Goal: Task Accomplishment & Management: Use online tool/utility

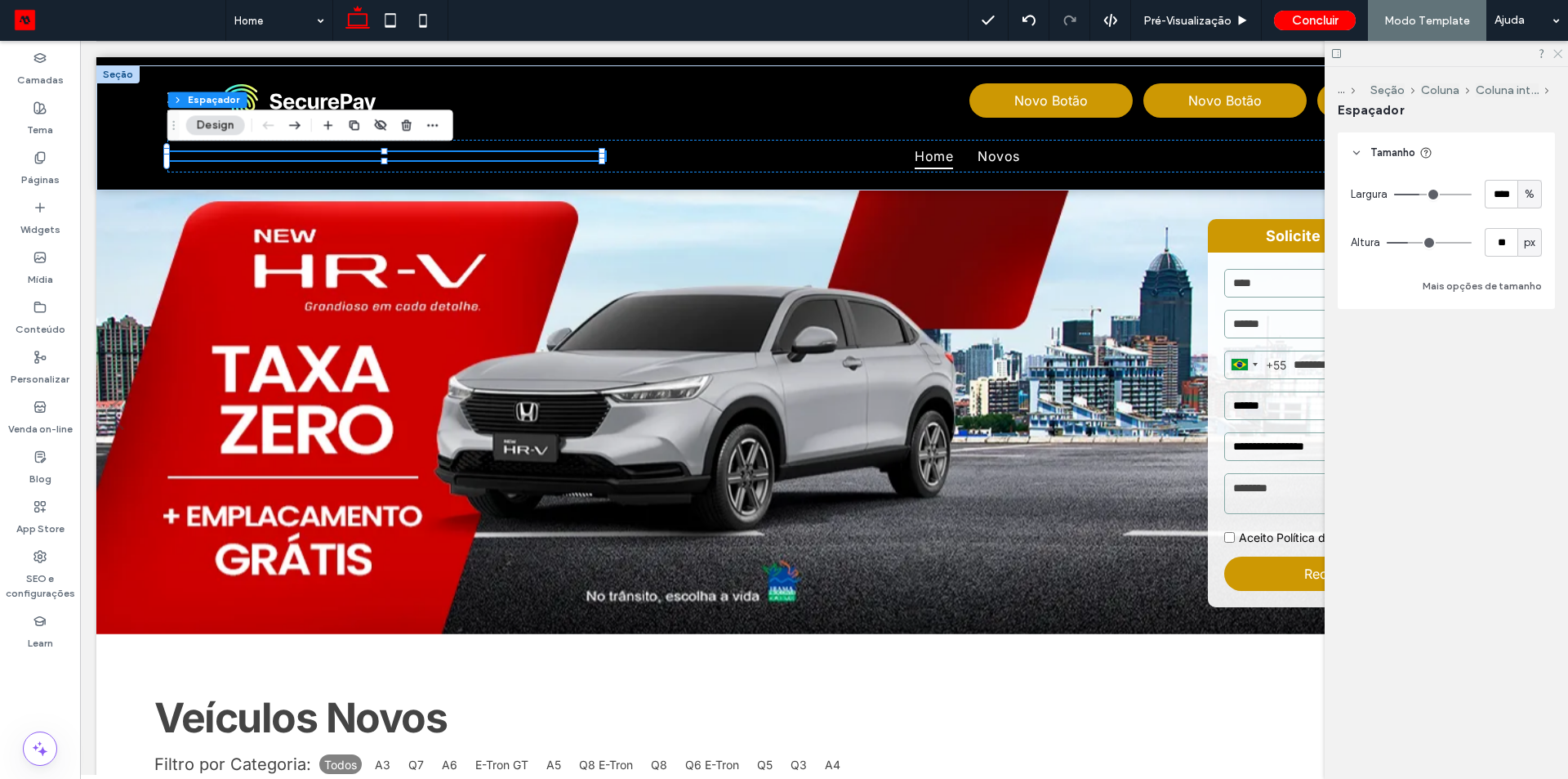
click at [1559, 55] on icon at bounding box center [1556, 52] width 11 height 11
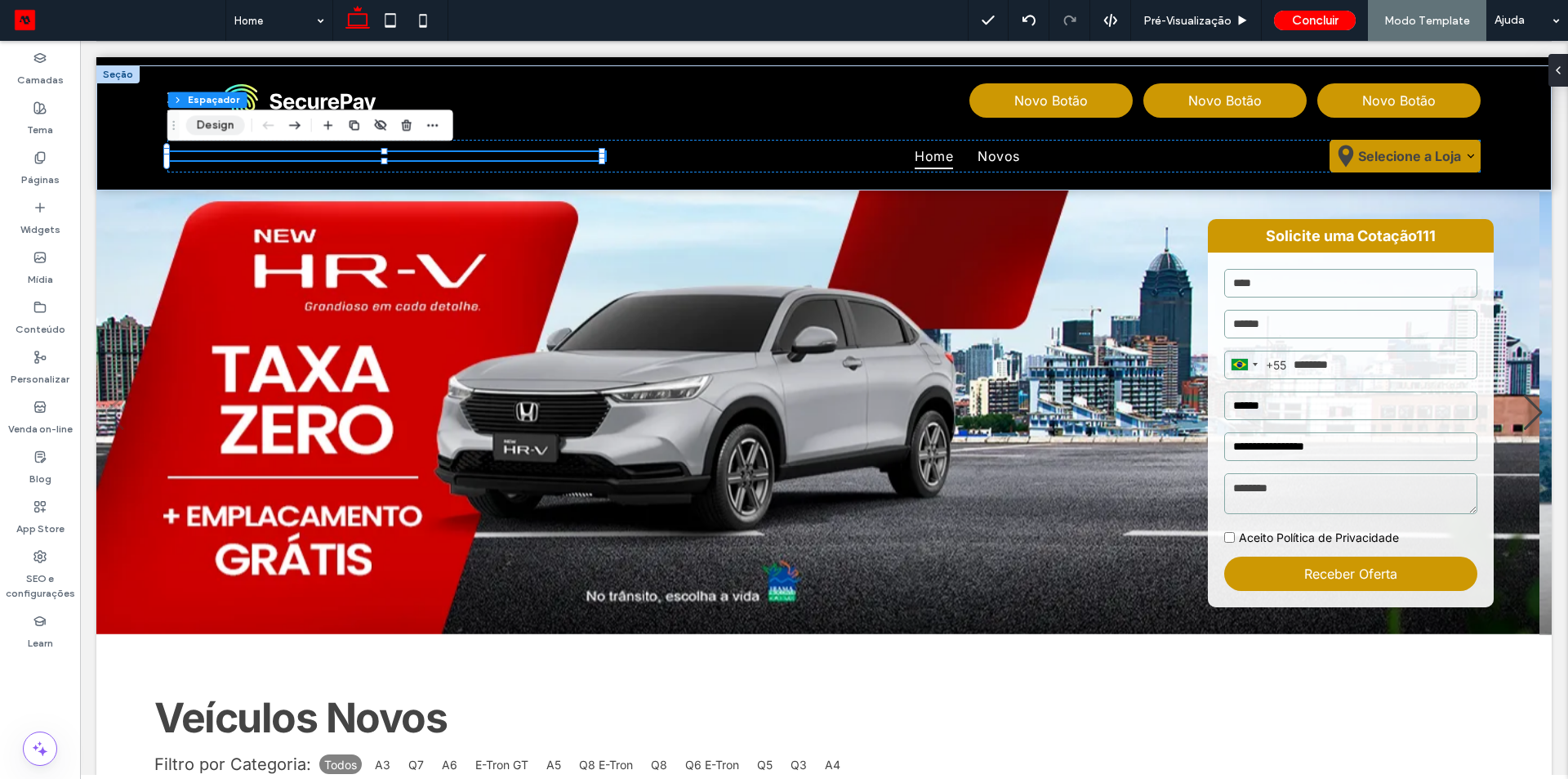
click at [204, 123] on button "Design" at bounding box center [216, 124] width 59 height 19
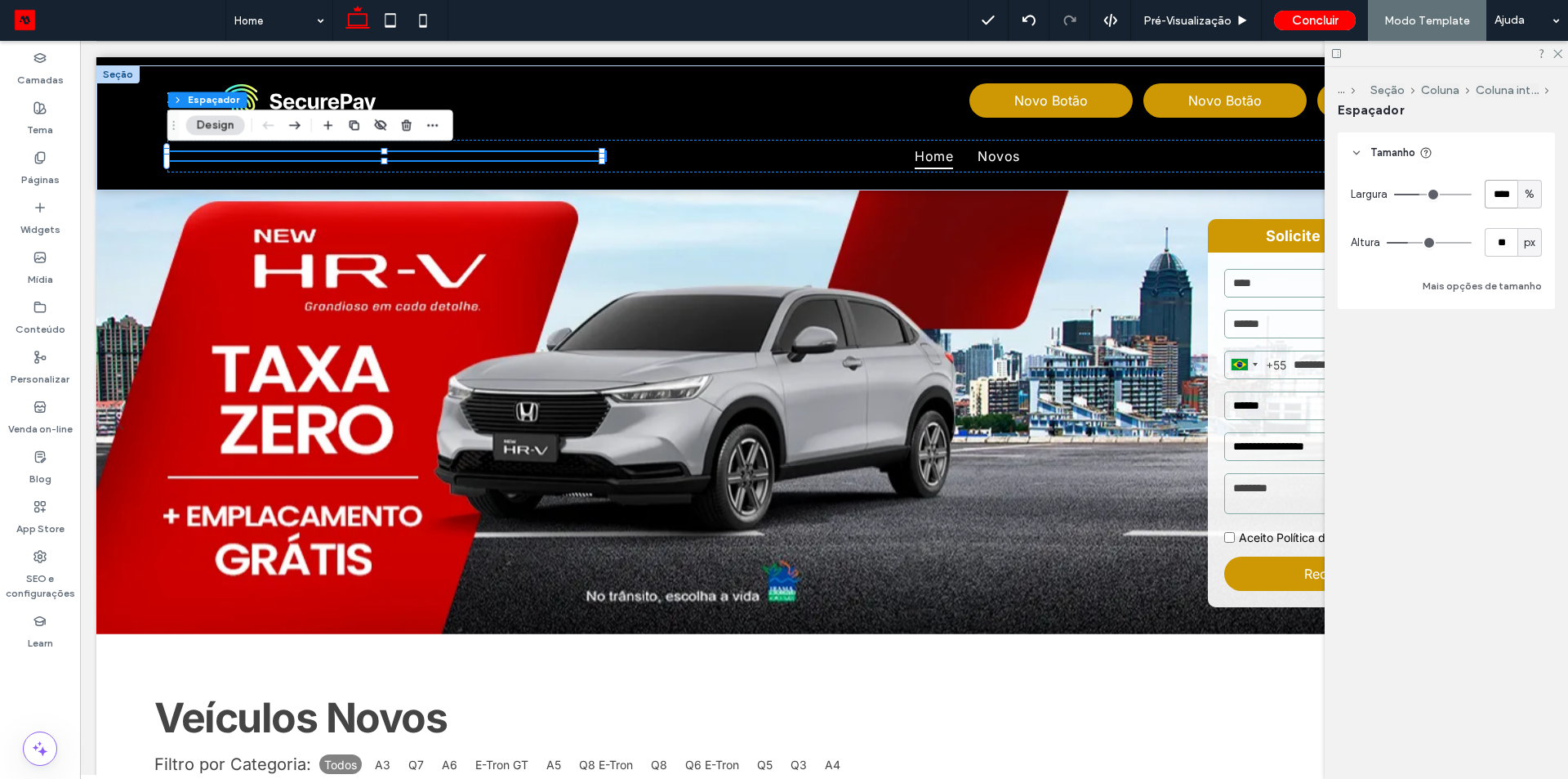
click at [1497, 191] on input "****" at bounding box center [1501, 194] width 33 height 29
type input "**"
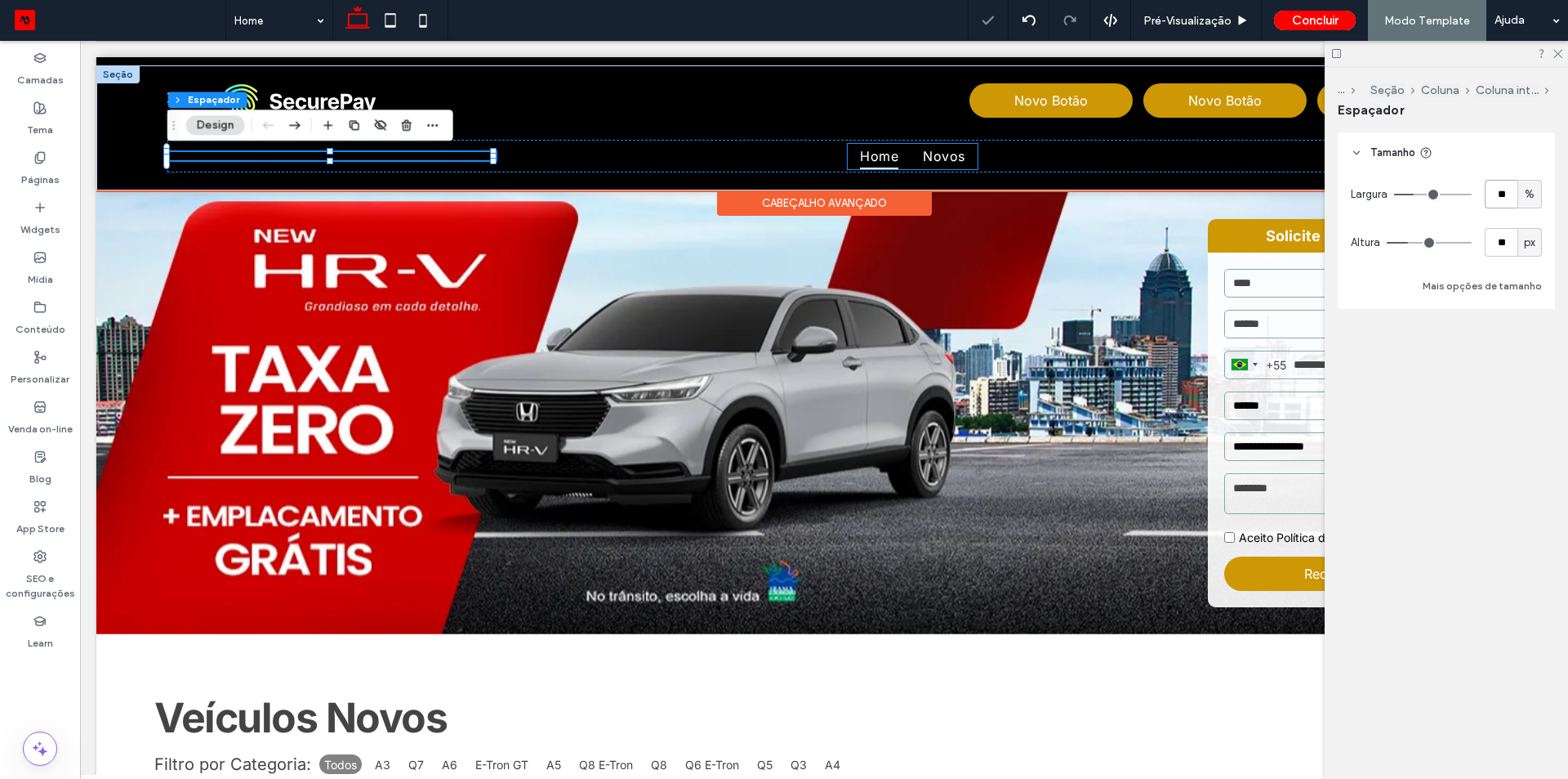
click at [896, 151] on link "Home" at bounding box center [878, 155] width 63 height 24
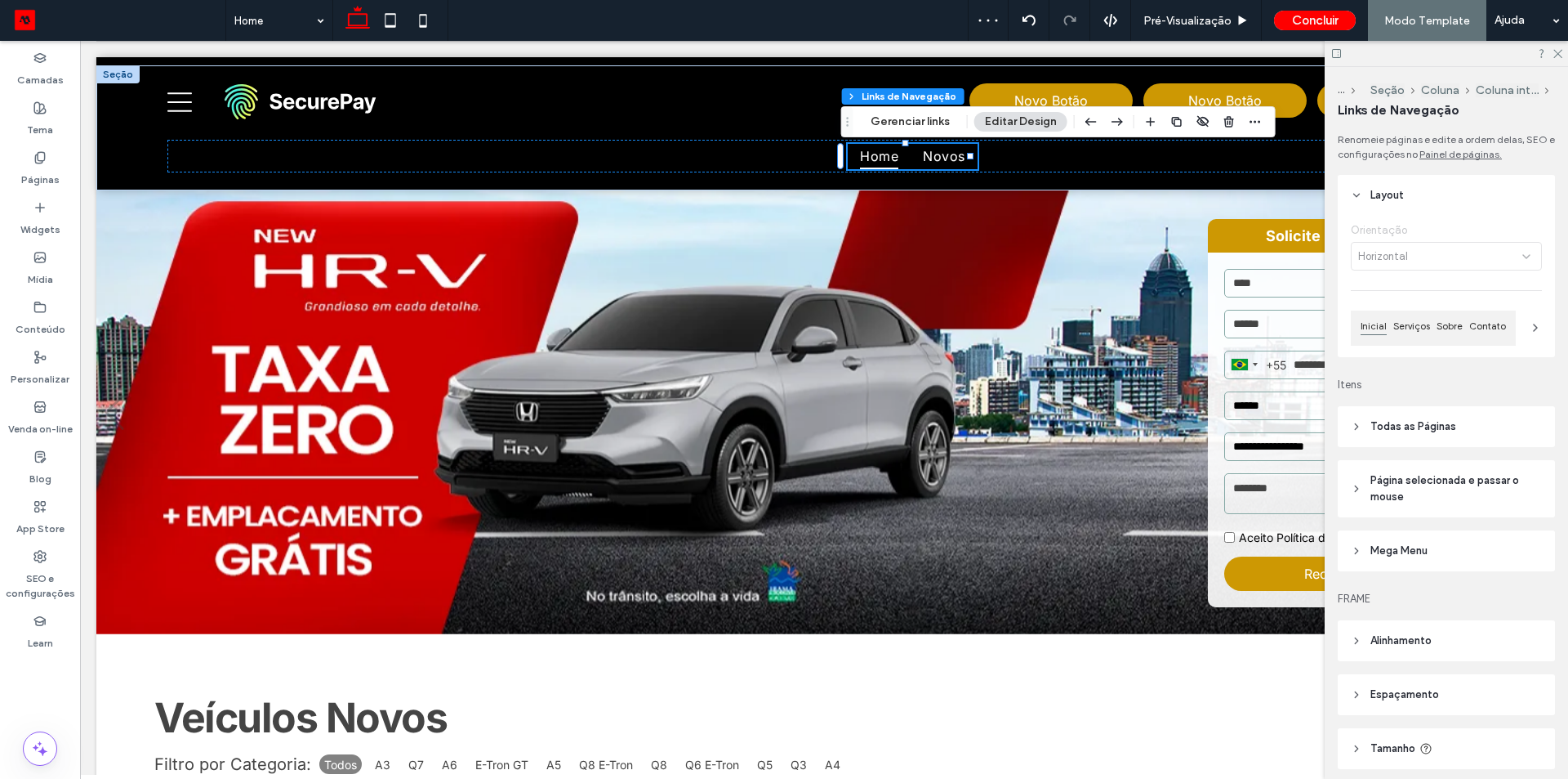
click at [1378, 199] on span "Layout" at bounding box center [1387, 195] width 34 height 16
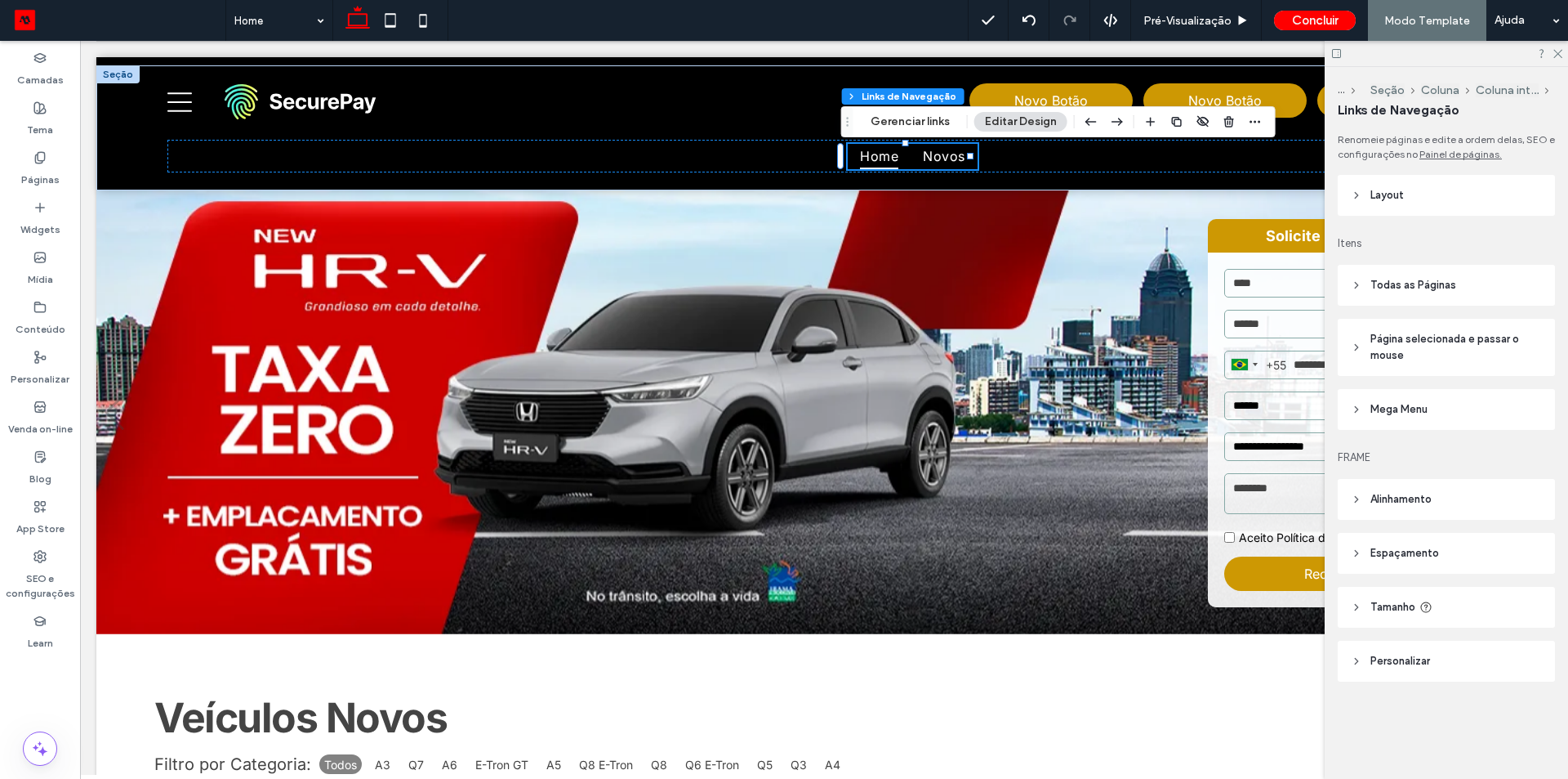
click at [1345, 288] on header "Todas as Páginas" at bounding box center [1446, 285] width 217 height 41
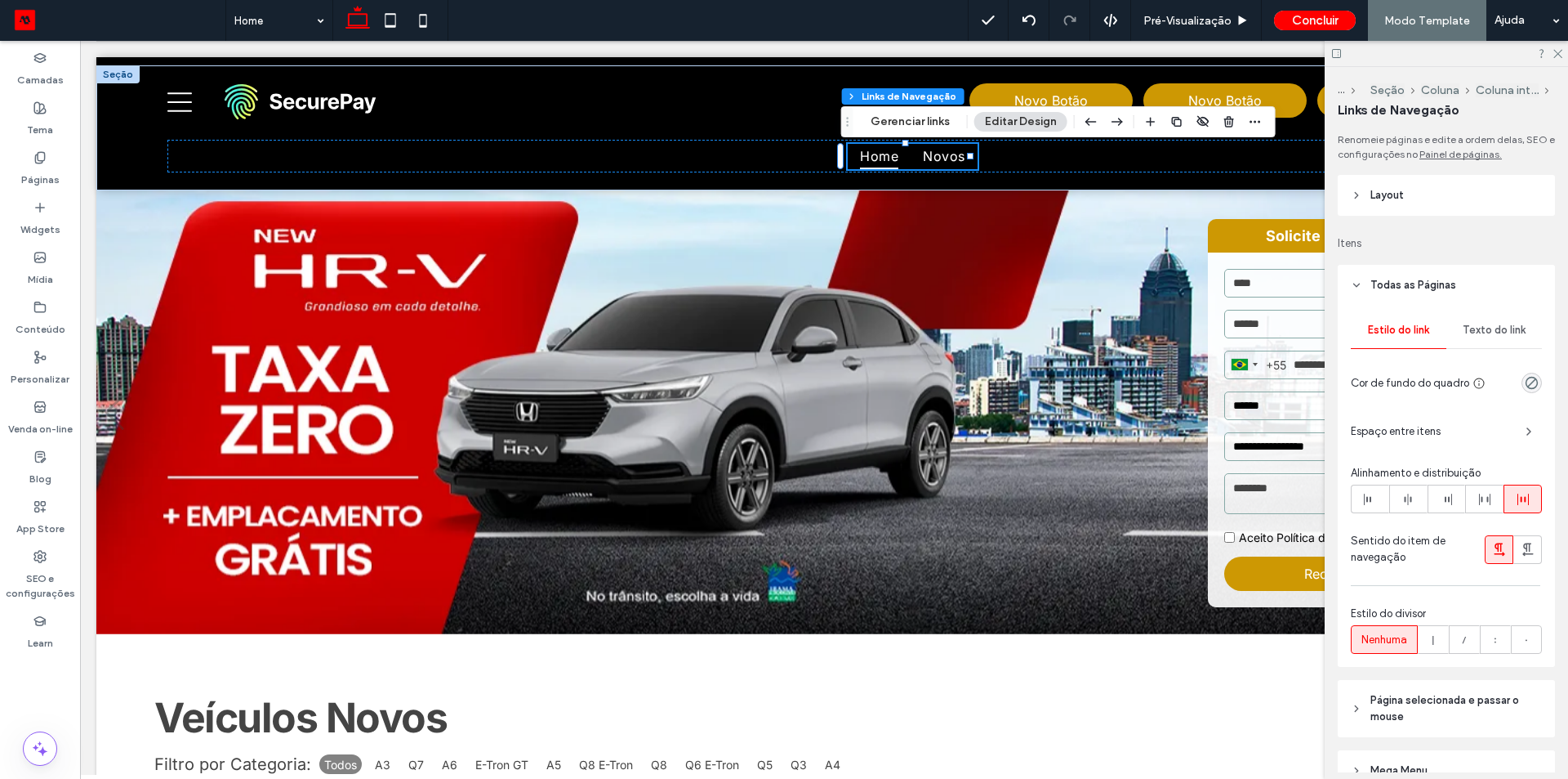
click at [1360, 288] on icon at bounding box center [1357, 285] width 12 height 12
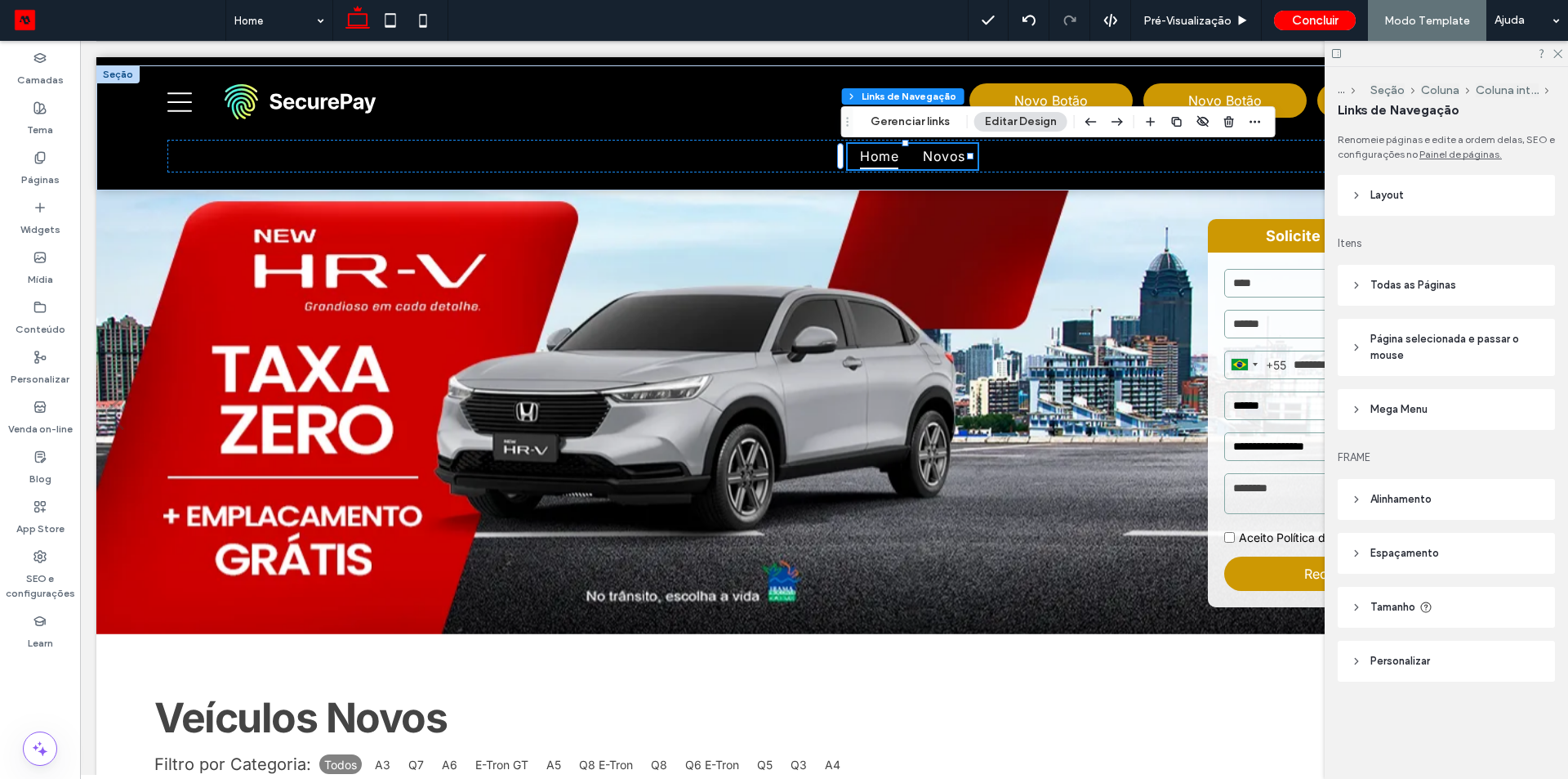
click at [1350, 357] on header "Página selecionada e passar o mouse" at bounding box center [1446, 348] width 217 height 57
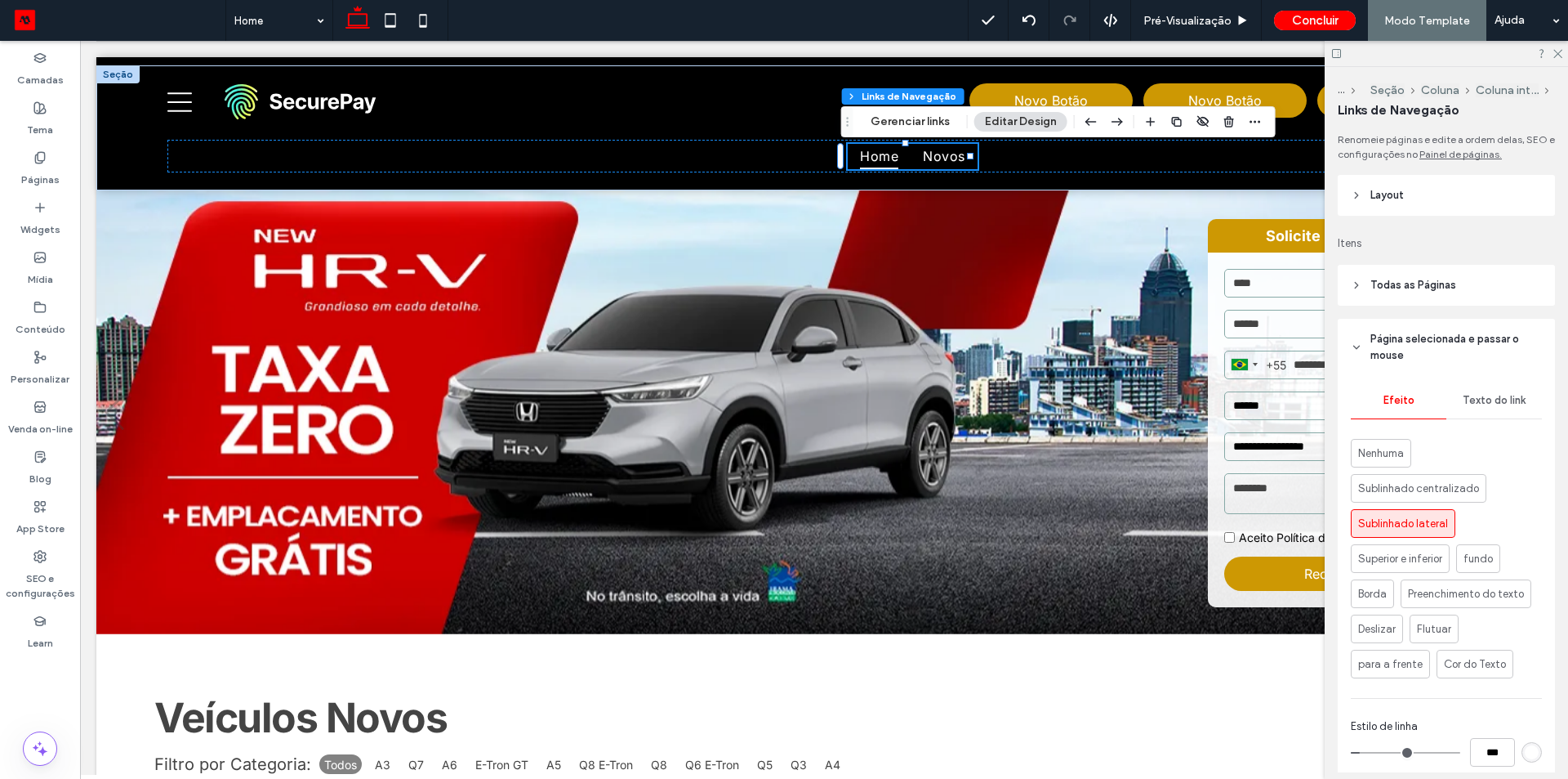
click at [1350, 357] on header "Página selecionada e passar o mouse" at bounding box center [1446, 348] width 217 height 57
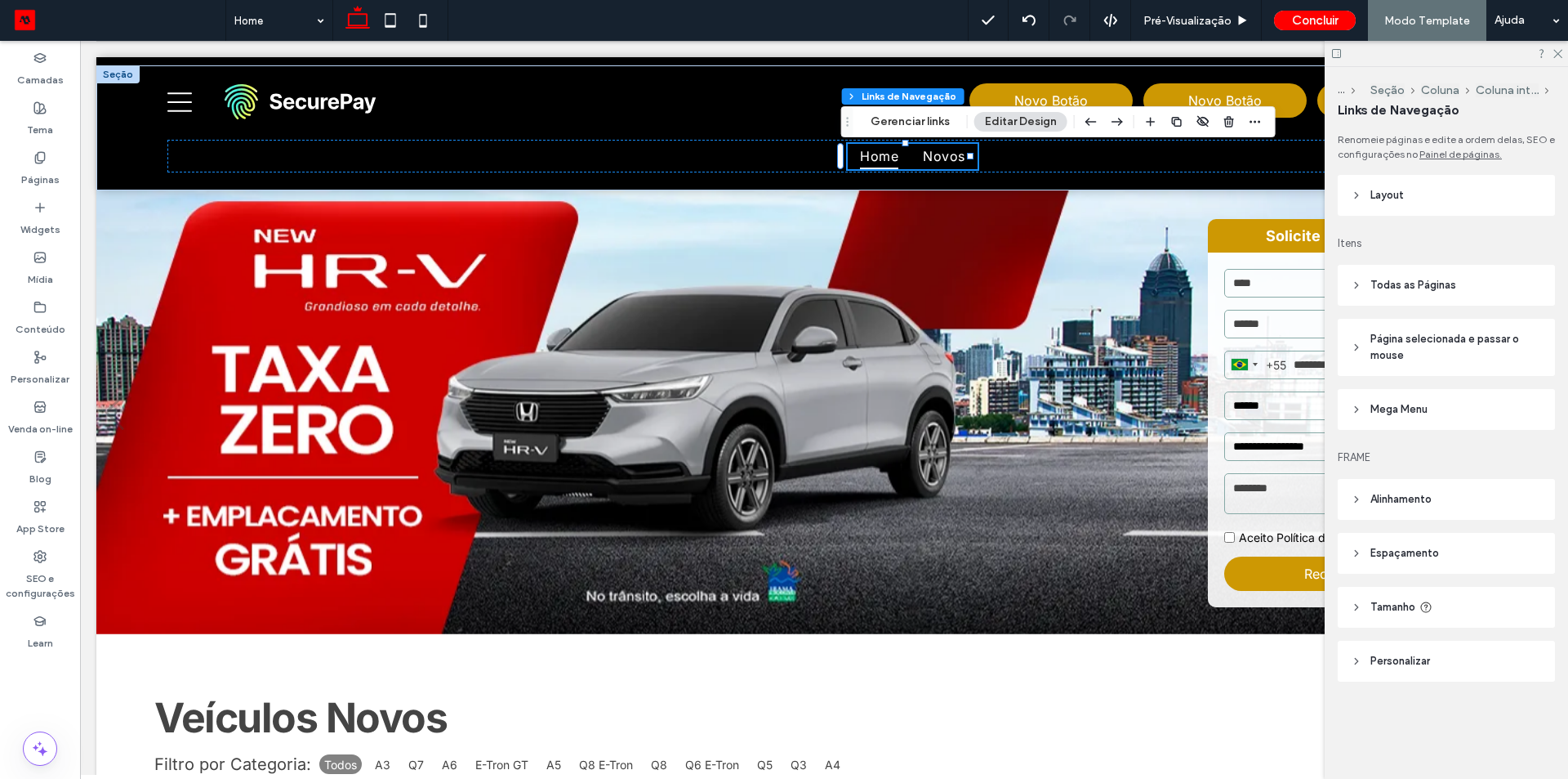
click at [1352, 408] on icon at bounding box center [1357, 410] width 12 height 12
click at [1521, 450] on div "toggle" at bounding box center [1529, 451] width 26 height 13
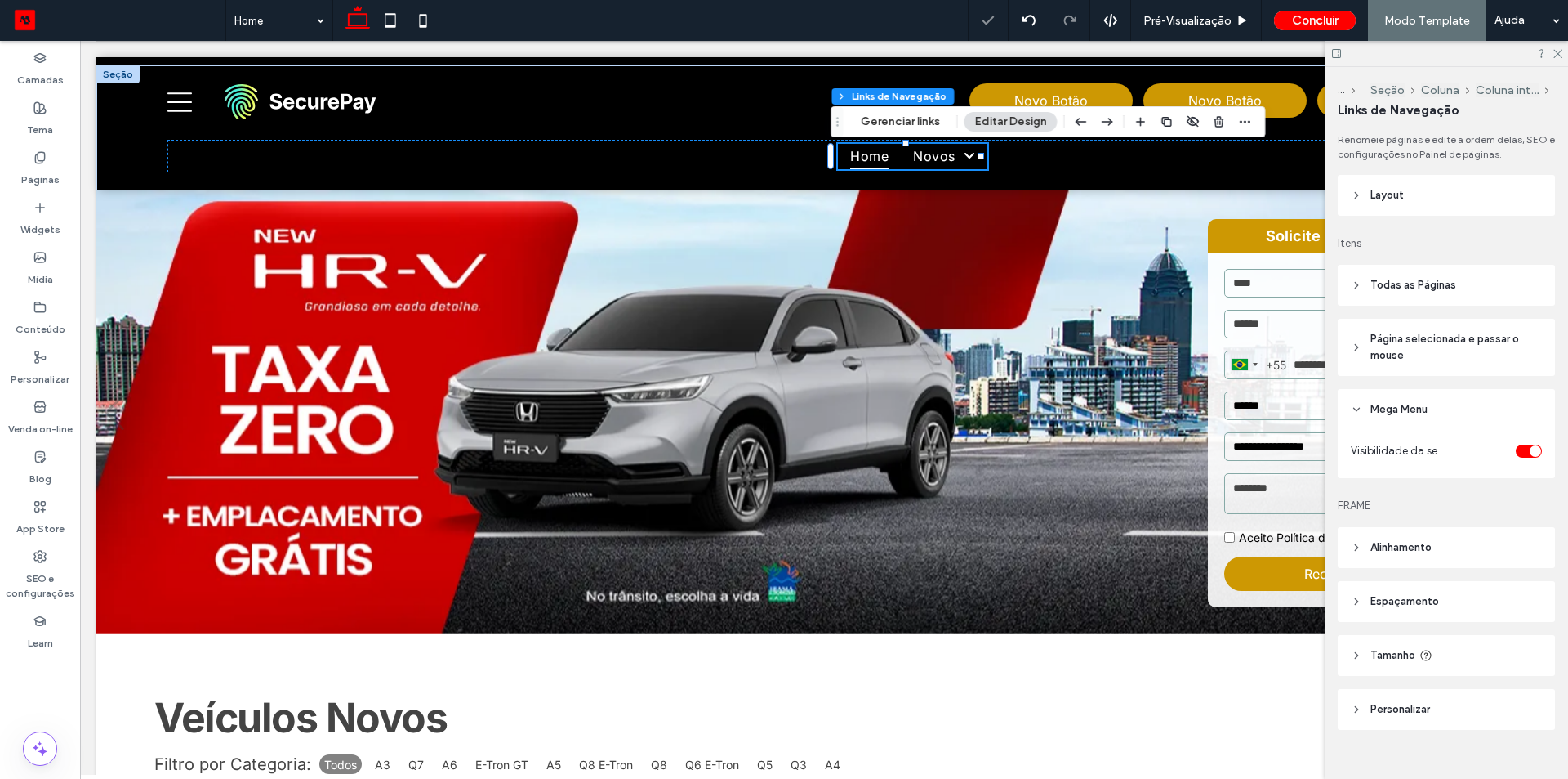
click at [1529, 450] on div "toggle" at bounding box center [1535, 451] width 12 height 12
click at [1521, 450] on div "toggle" at bounding box center [1529, 451] width 26 height 13
click at [1529, 442] on div at bounding box center [1492, 451] width 98 height 29
click at [1529, 444] on div at bounding box center [1492, 451] width 98 height 29
click at [1529, 447] on div "toggle" at bounding box center [1535, 451] width 12 height 12
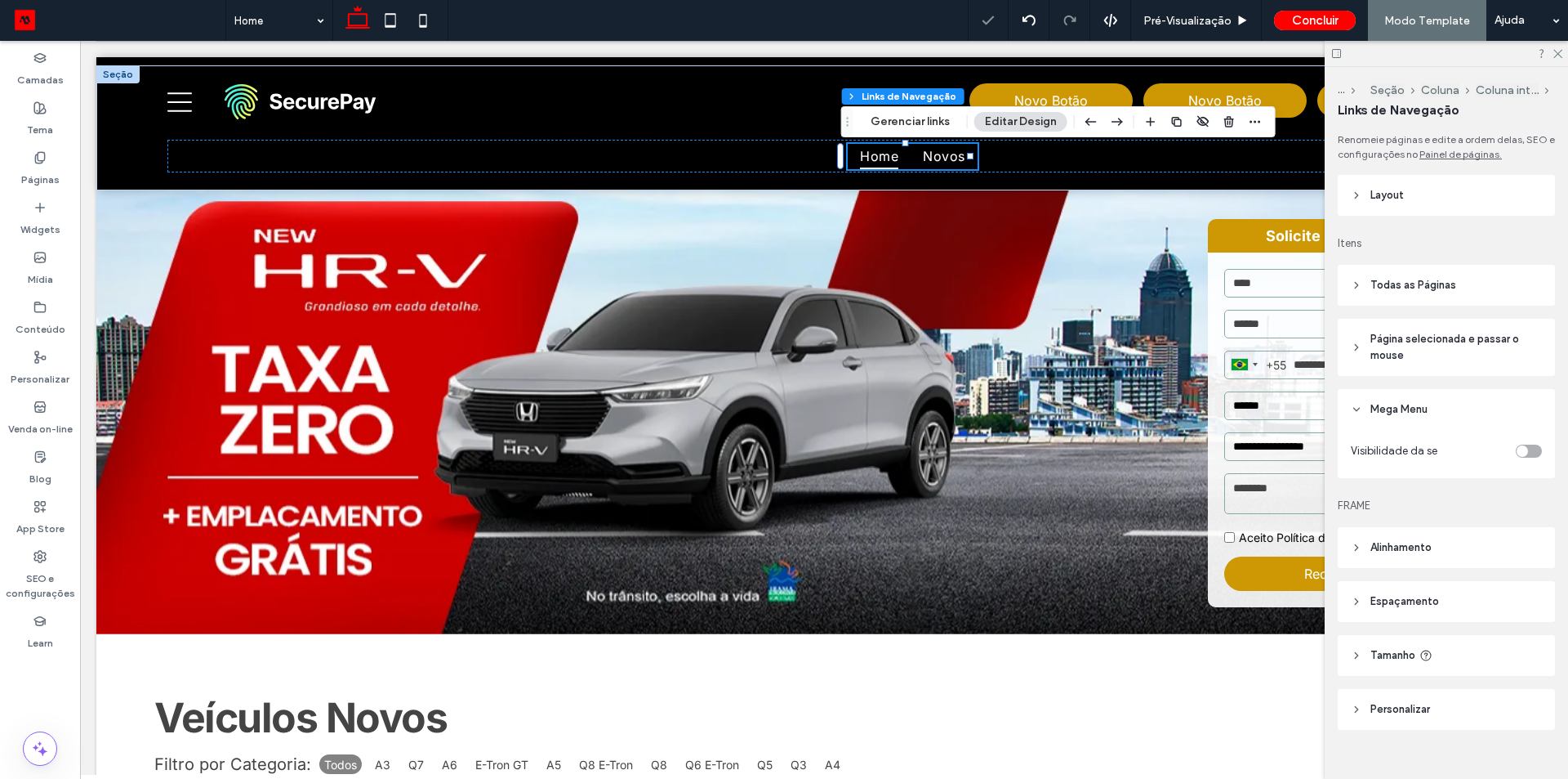
click at [1373, 401] on span "Mega Menu" at bounding box center [1399, 409] width 57 height 16
click at [1375, 499] on span "Alinhamento" at bounding box center [1400, 499] width 61 height 16
click at [1387, 569] on header "Espaçamento" at bounding box center [1446, 553] width 217 height 41
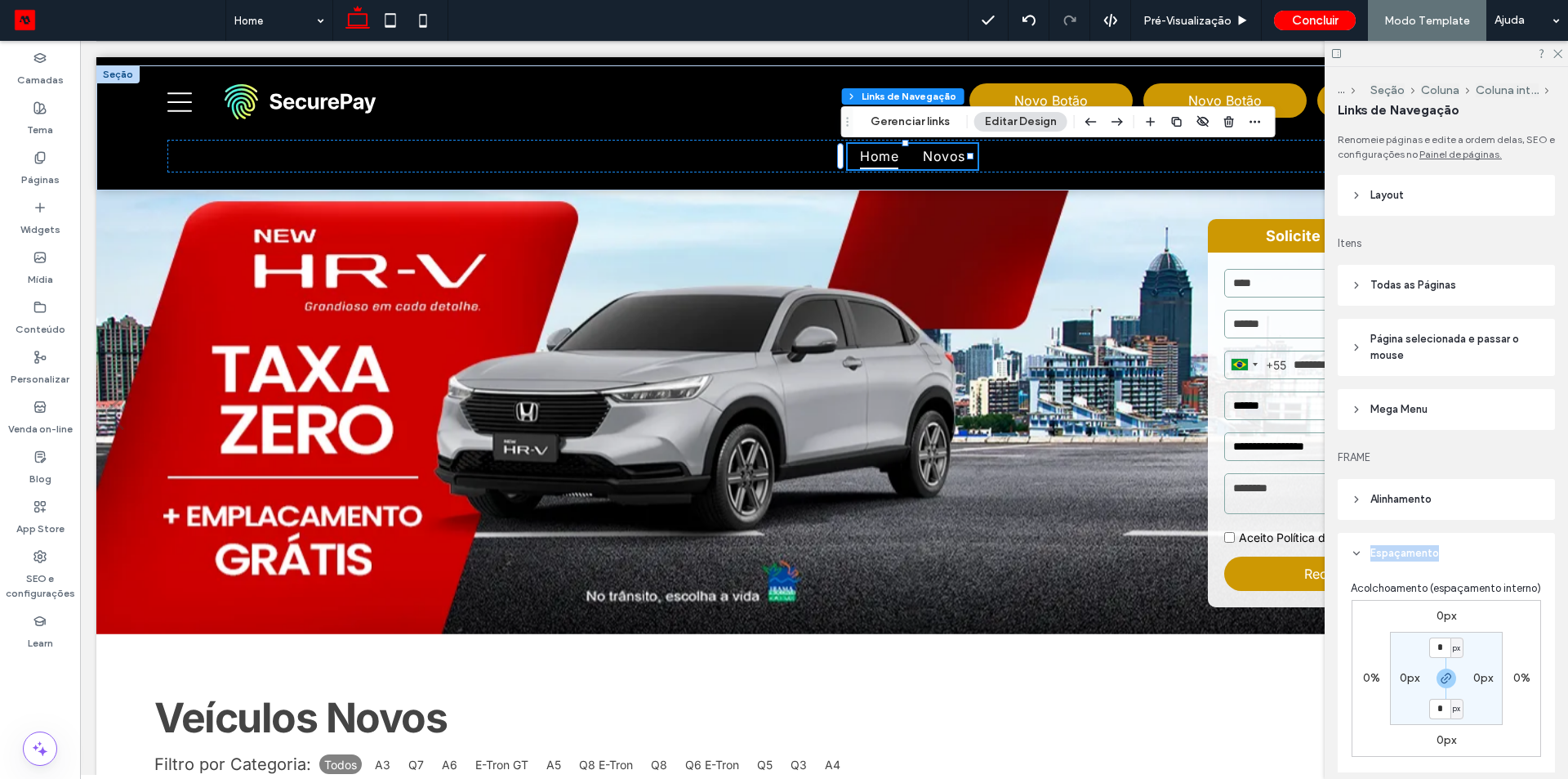
click at [1387, 569] on header "Espaçamento" at bounding box center [1446, 553] width 217 height 41
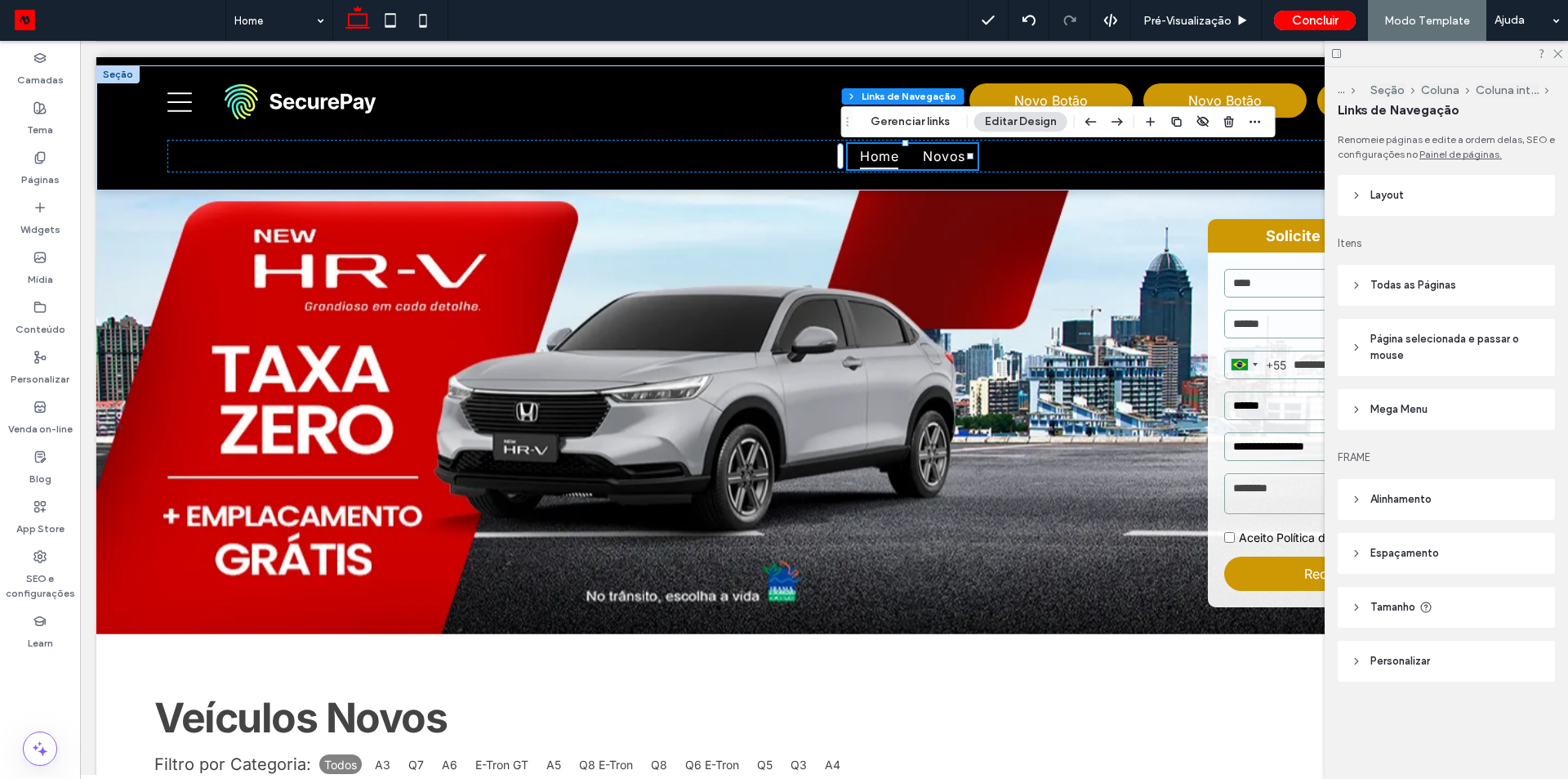
click at [1388, 616] on header "Tamanho" at bounding box center [1446, 607] width 217 height 41
click at [1517, 651] on div "A" at bounding box center [1529, 648] width 24 height 29
click at [1523, 533] on span "%" at bounding box center [1521, 534] width 10 height 16
type input "**"
click at [1495, 656] on input "***" at bounding box center [1501, 648] width 33 height 29
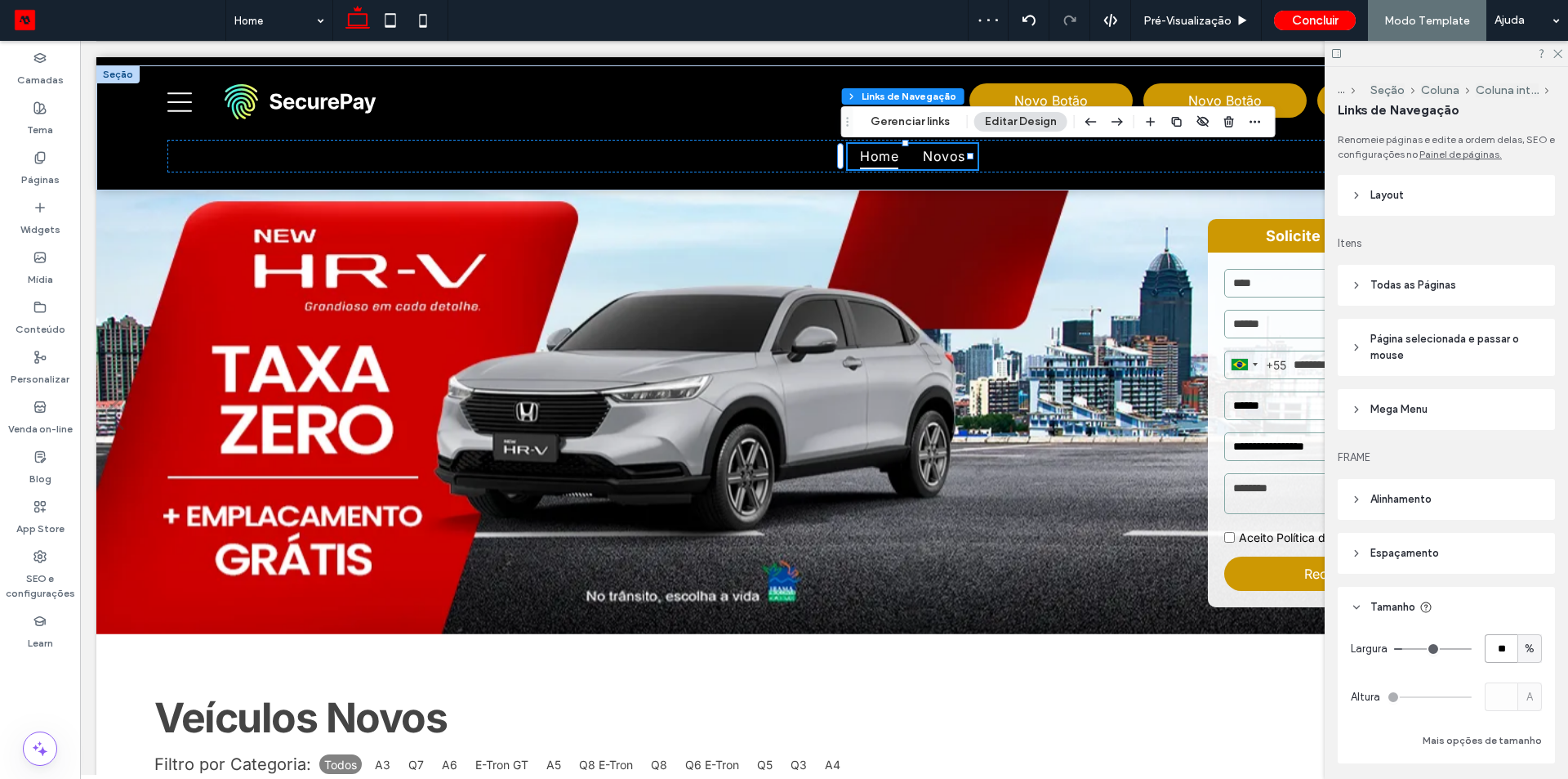
type input "**"
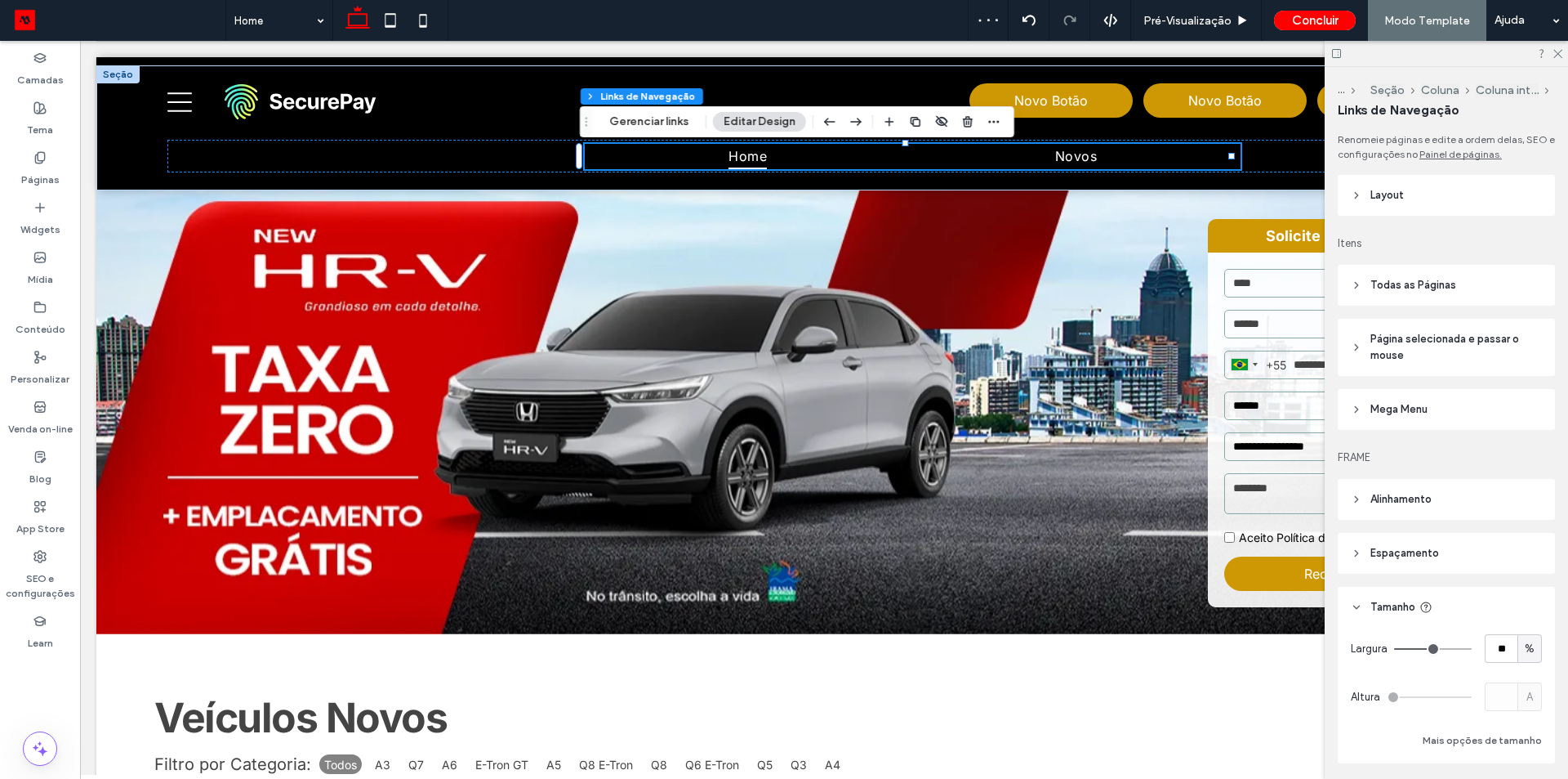
click at [1412, 281] on span "Todas as Páginas" at bounding box center [1413, 285] width 86 height 16
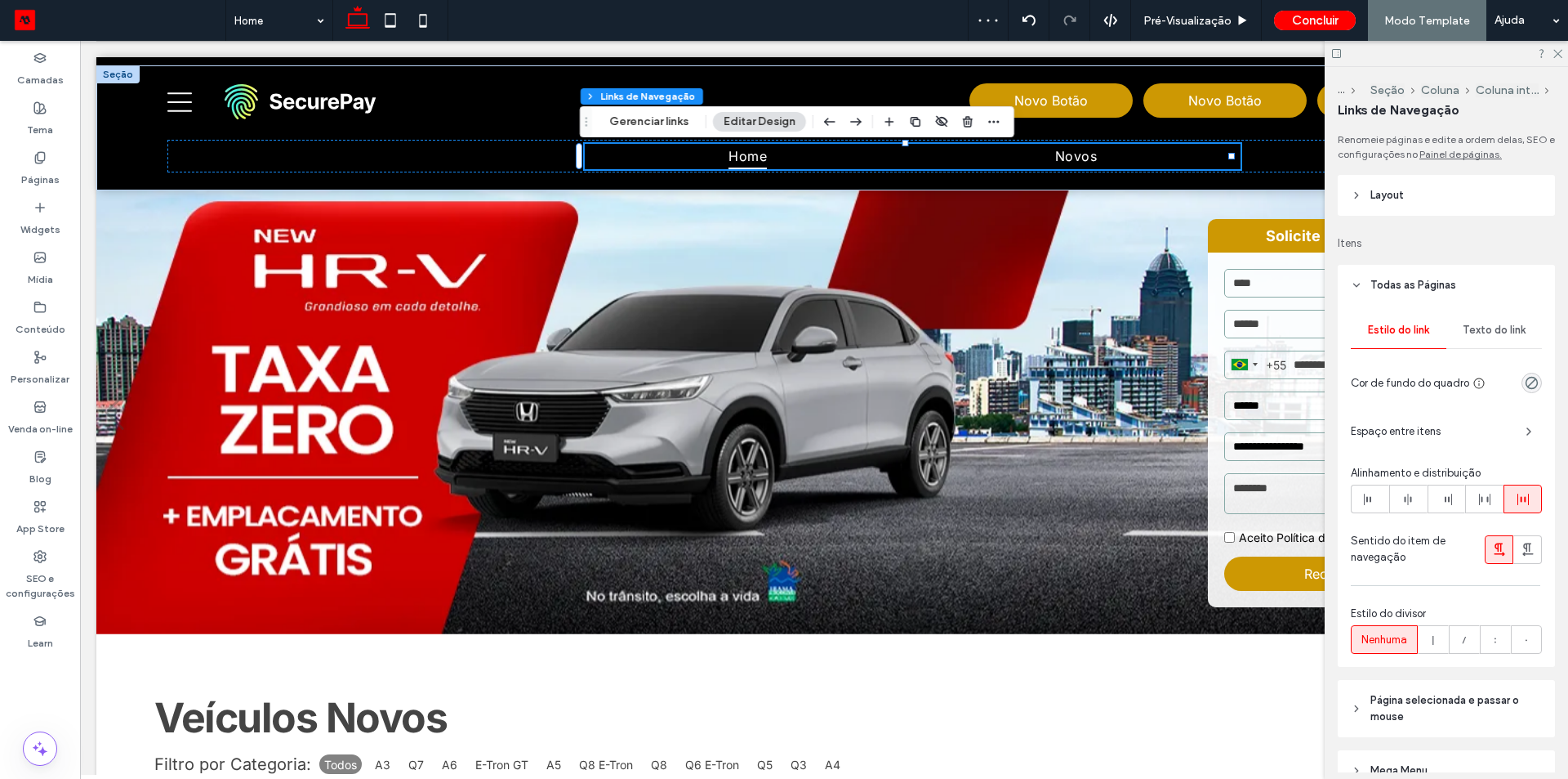
click at [1412, 281] on span "Todas as Páginas" at bounding box center [1413, 285] width 86 height 16
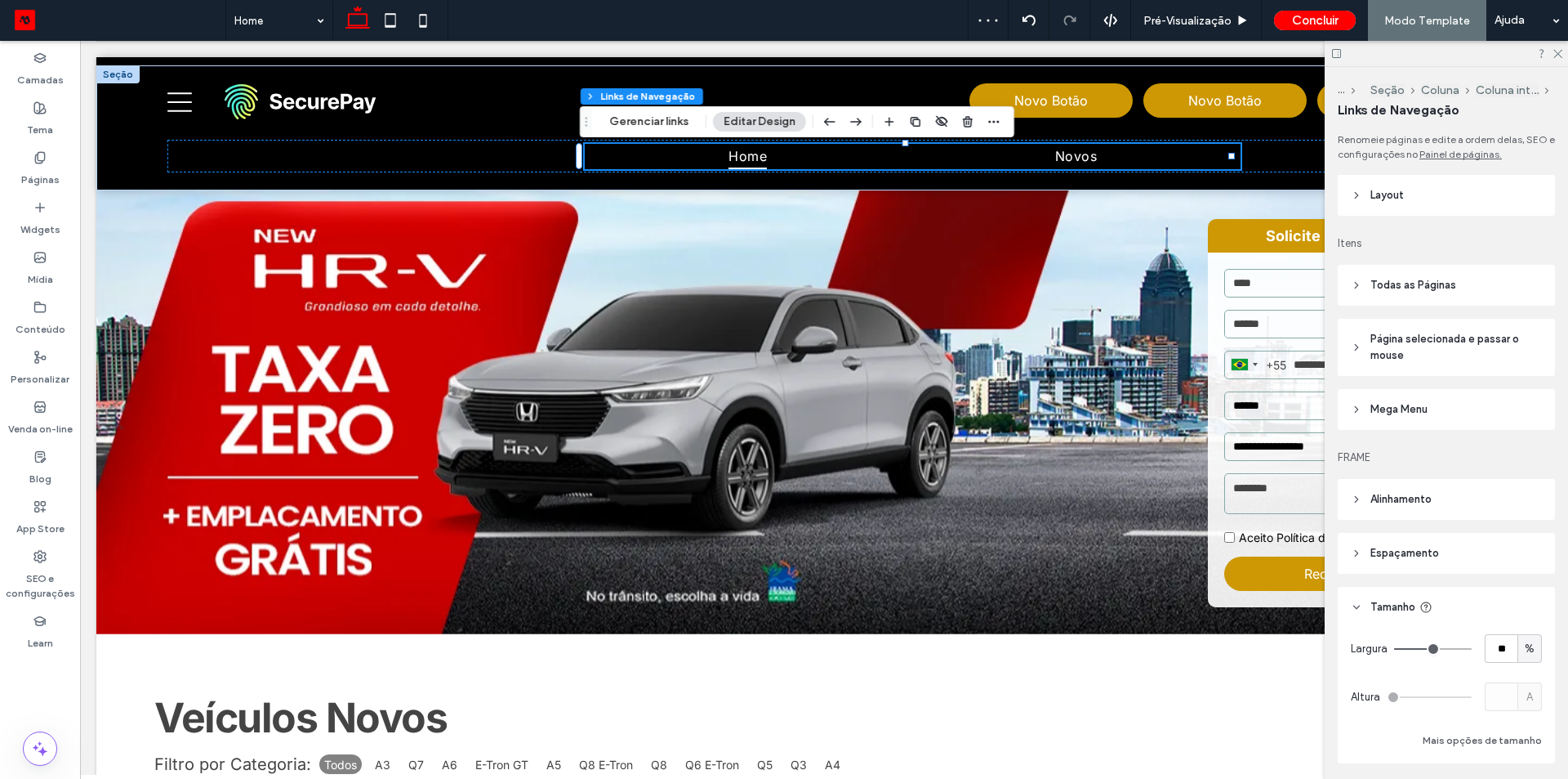
click at [1408, 174] on div "Renomeie páginas e edite a ordem delas, SEO e configurações no Painel de página…" at bounding box center [1451, 452] width 228 height 640
click at [1407, 192] on header "Layout" at bounding box center [1446, 195] width 217 height 41
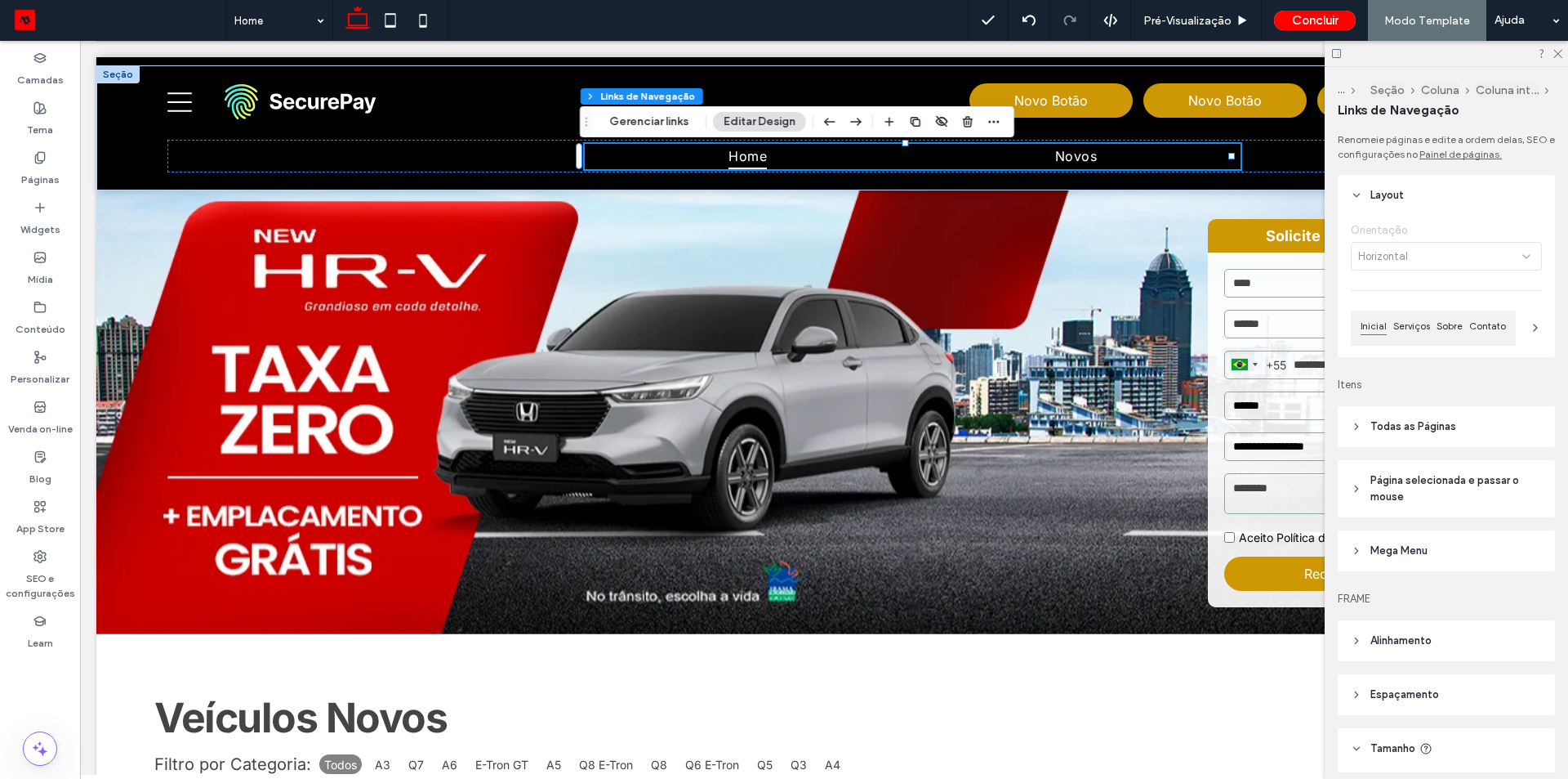
click at [1407, 192] on header "Layout" at bounding box center [1446, 195] width 217 height 41
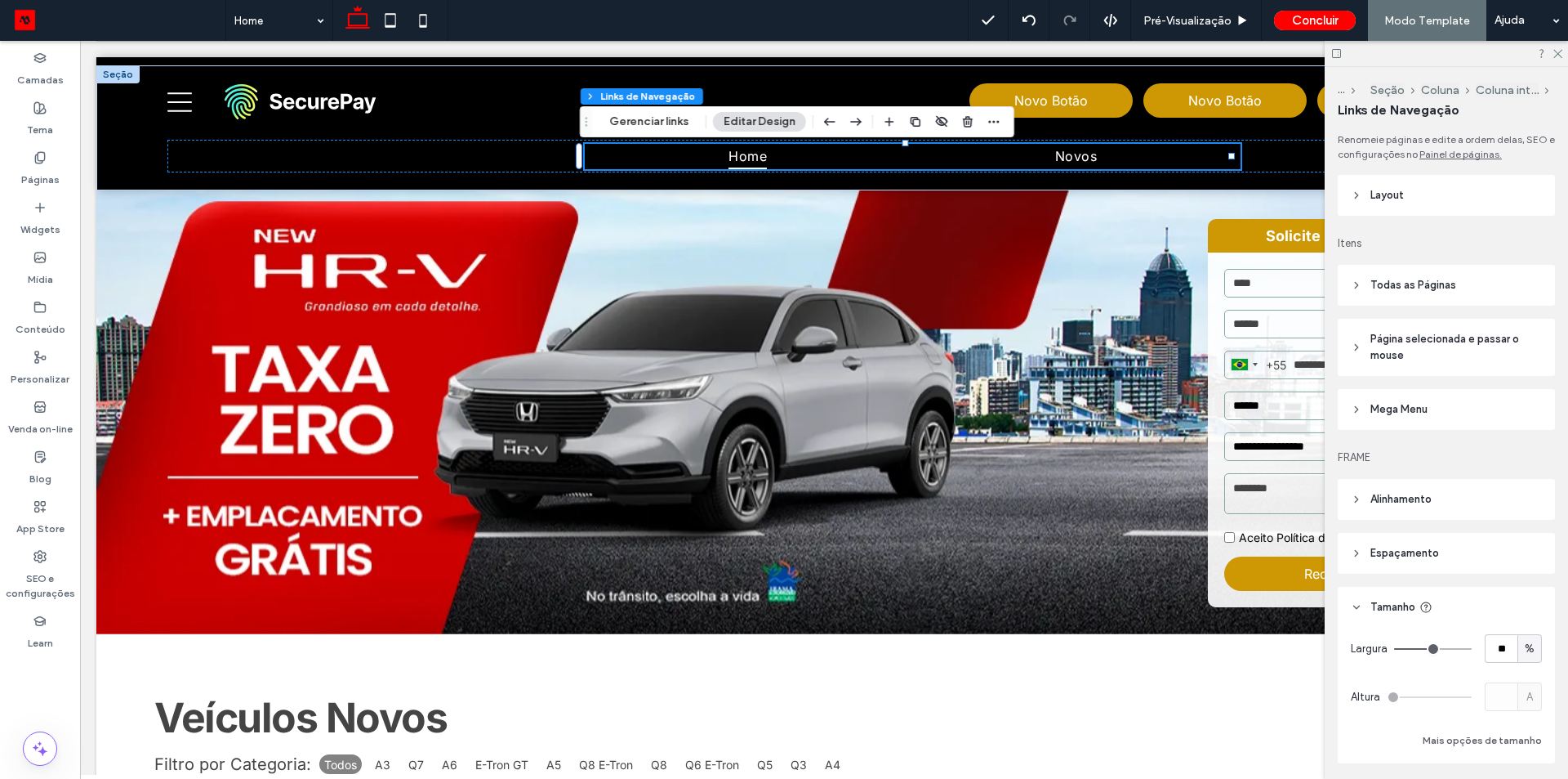
click at [1397, 347] on span "Página selecionada e passar o mouse" at bounding box center [1451, 347] width 164 height 33
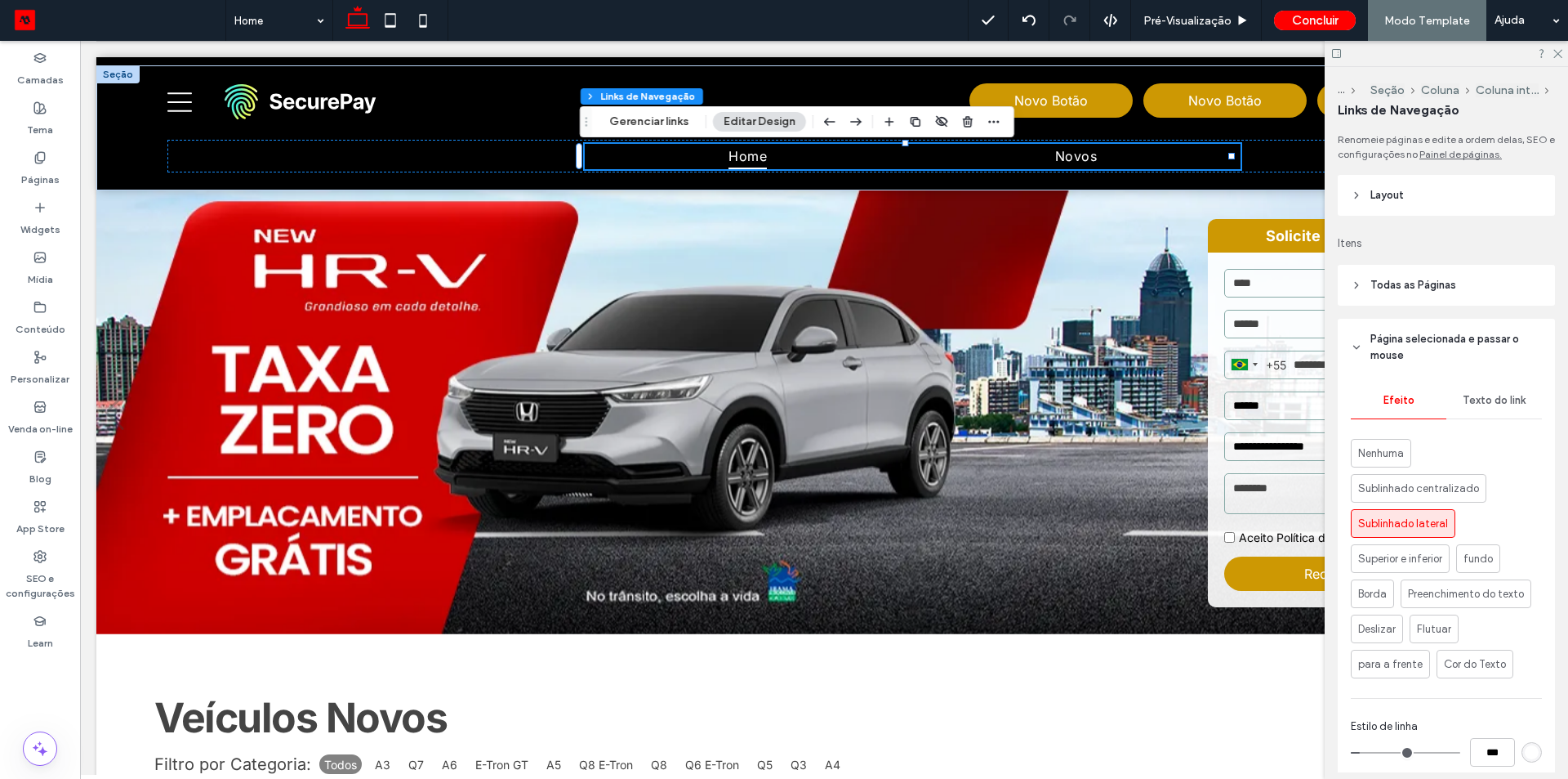
click at [1397, 347] on span "Página selecionada e passar o mouse" at bounding box center [1451, 347] width 164 height 33
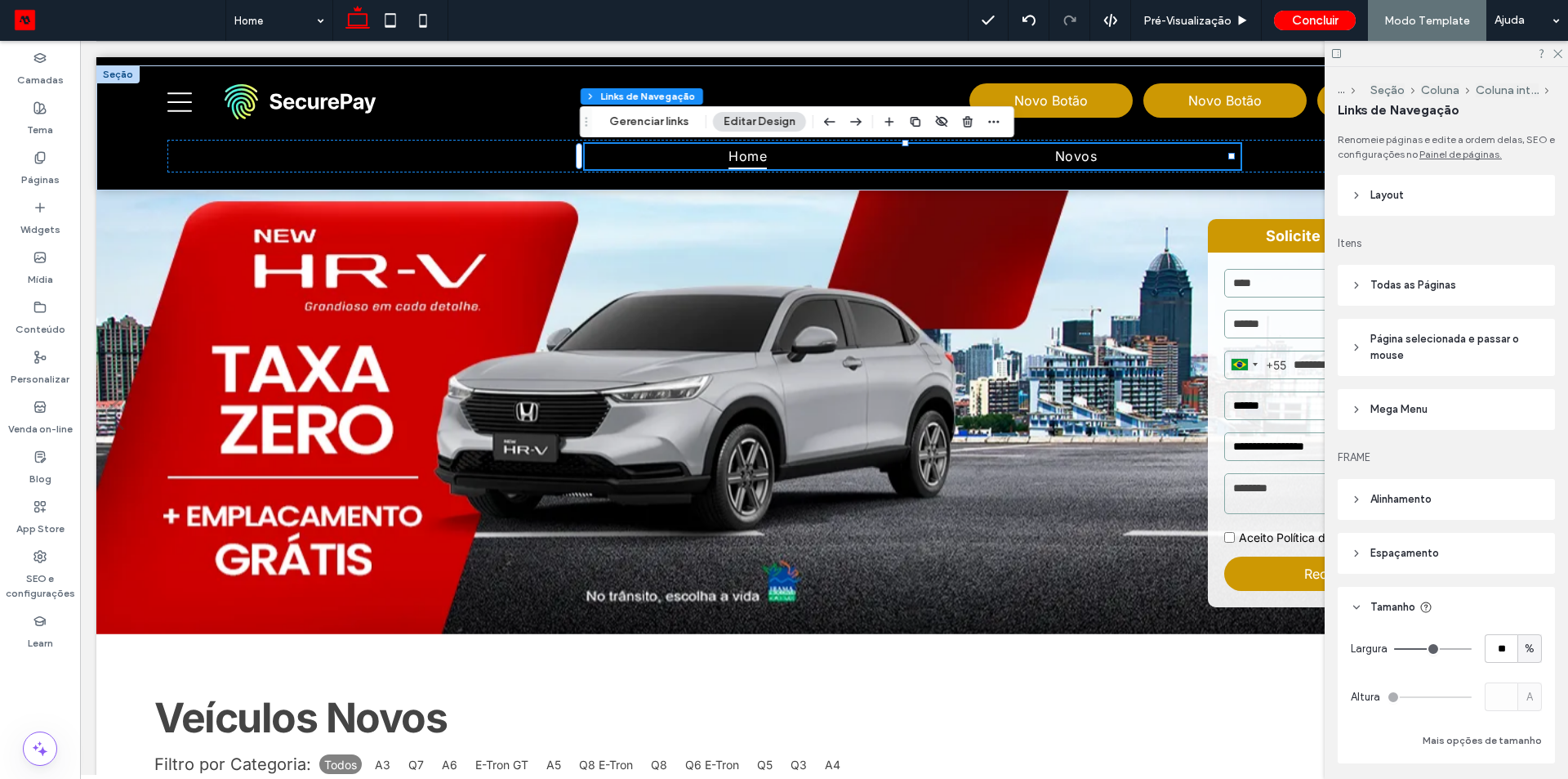
click at [1380, 505] on span "Alinhamento" at bounding box center [1400, 499] width 61 height 16
click at [1388, 543] on icon at bounding box center [1394, 541] width 13 height 13
click at [1399, 585] on header "Espaçamento" at bounding box center [1446, 601] width 217 height 41
click at [1352, 531] on div at bounding box center [1365, 541] width 27 height 27
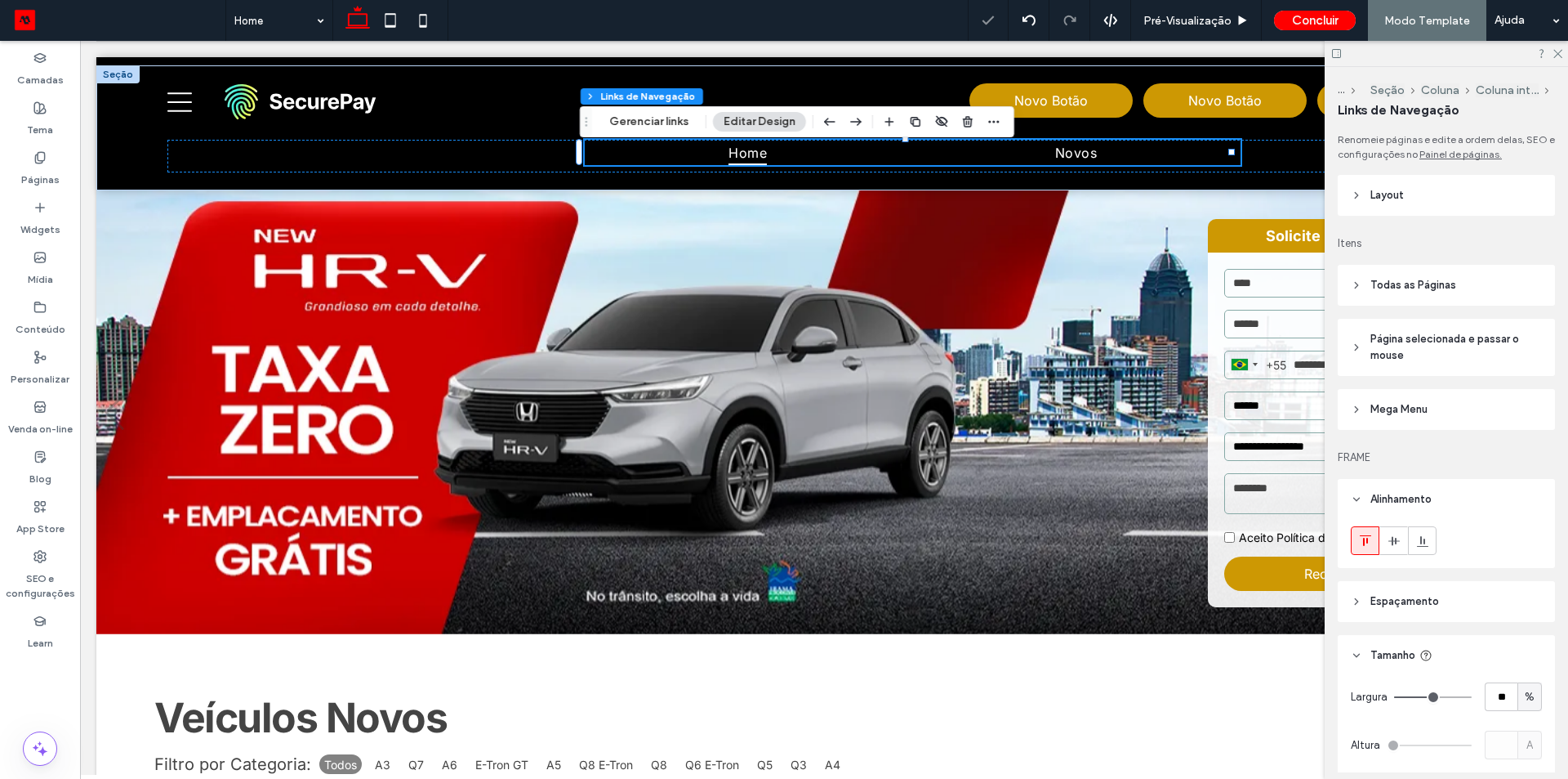
click at [1378, 539] on label at bounding box center [1365, 541] width 29 height 29
click at [1381, 540] on div at bounding box center [1393, 541] width 27 height 27
